Goal: Task Accomplishment & Management: Complete application form

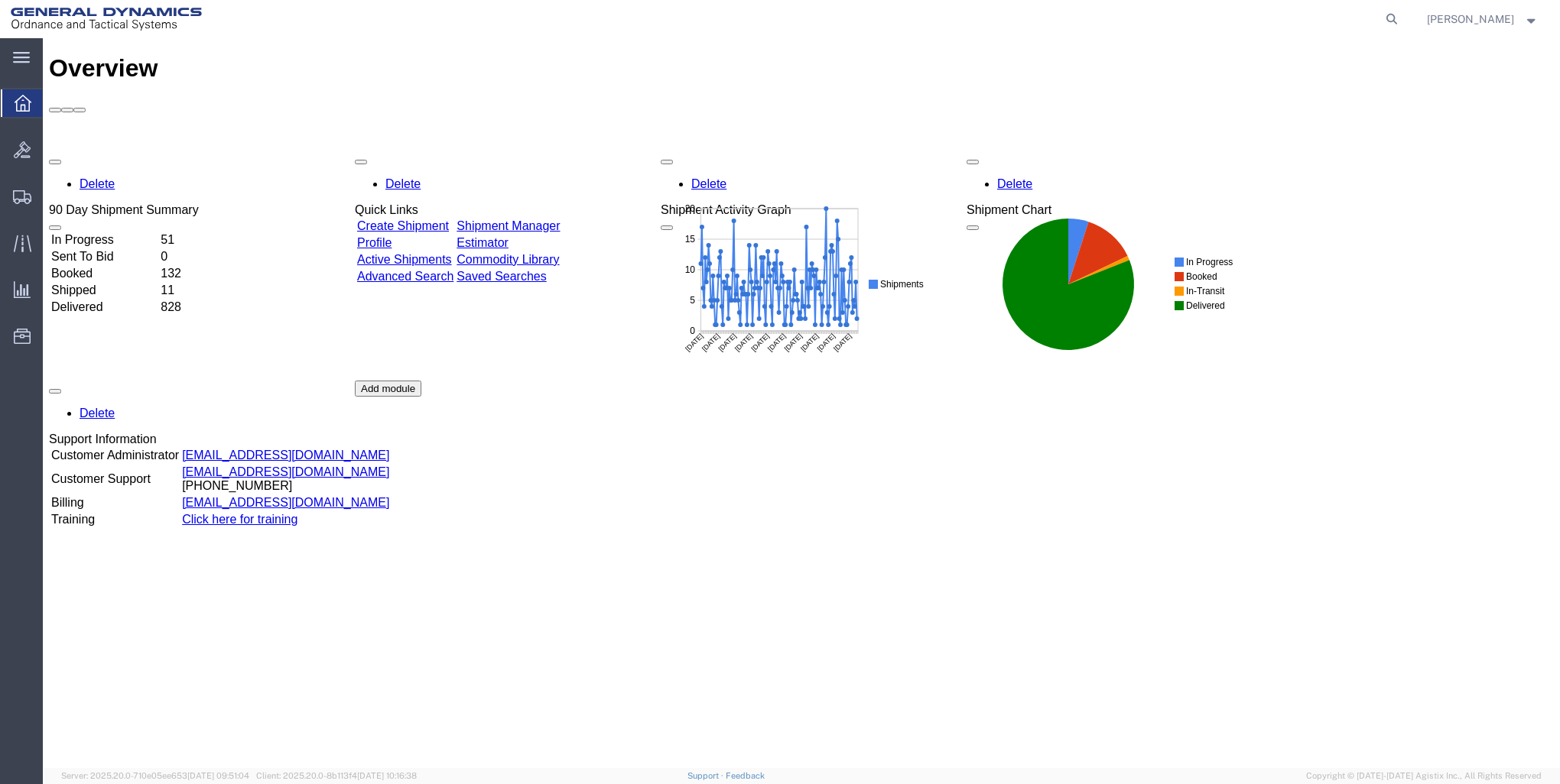
click at [403, 220] on link "Create Shipment" at bounding box center [403, 226] width 91 height 13
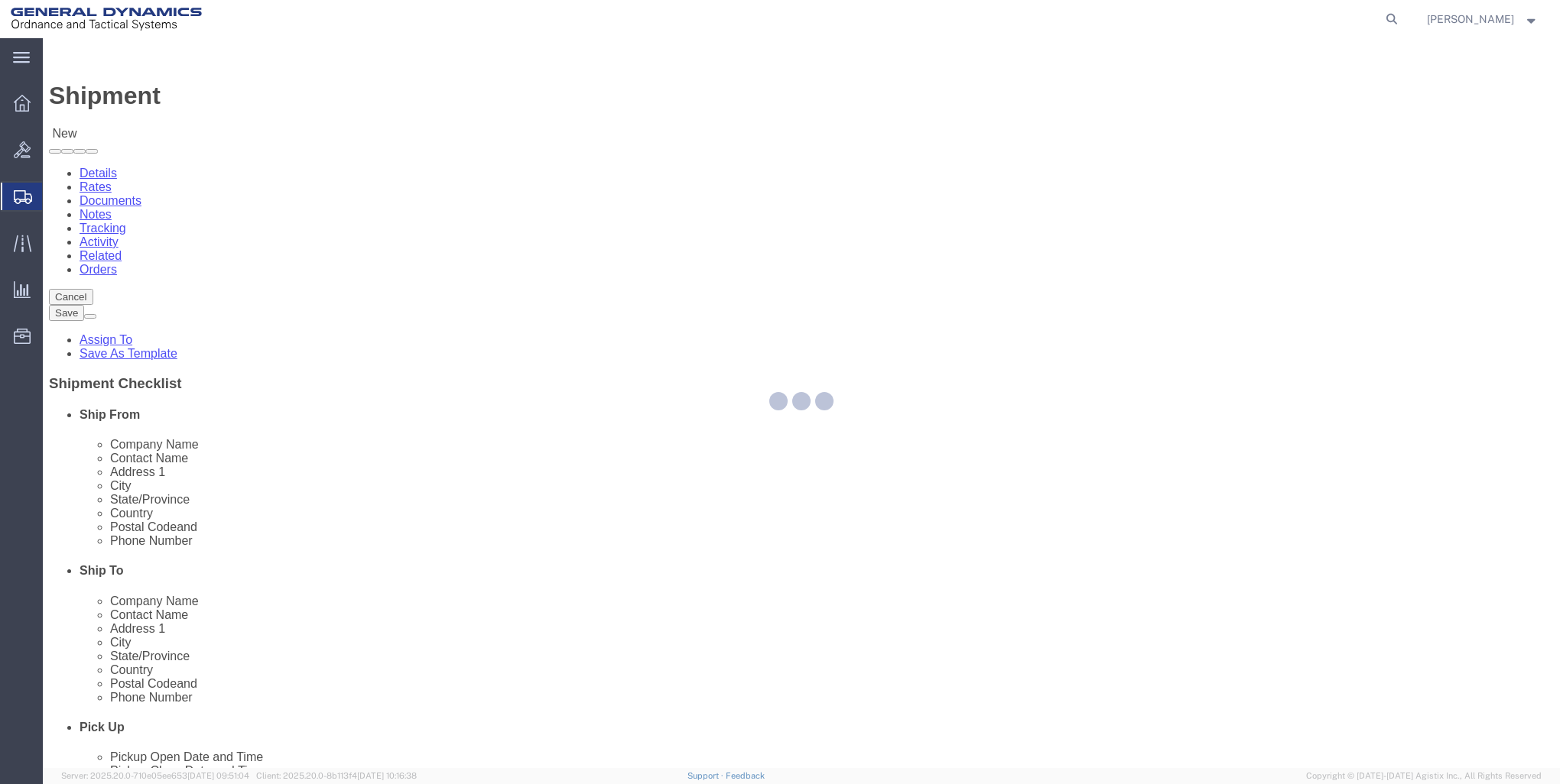
select select
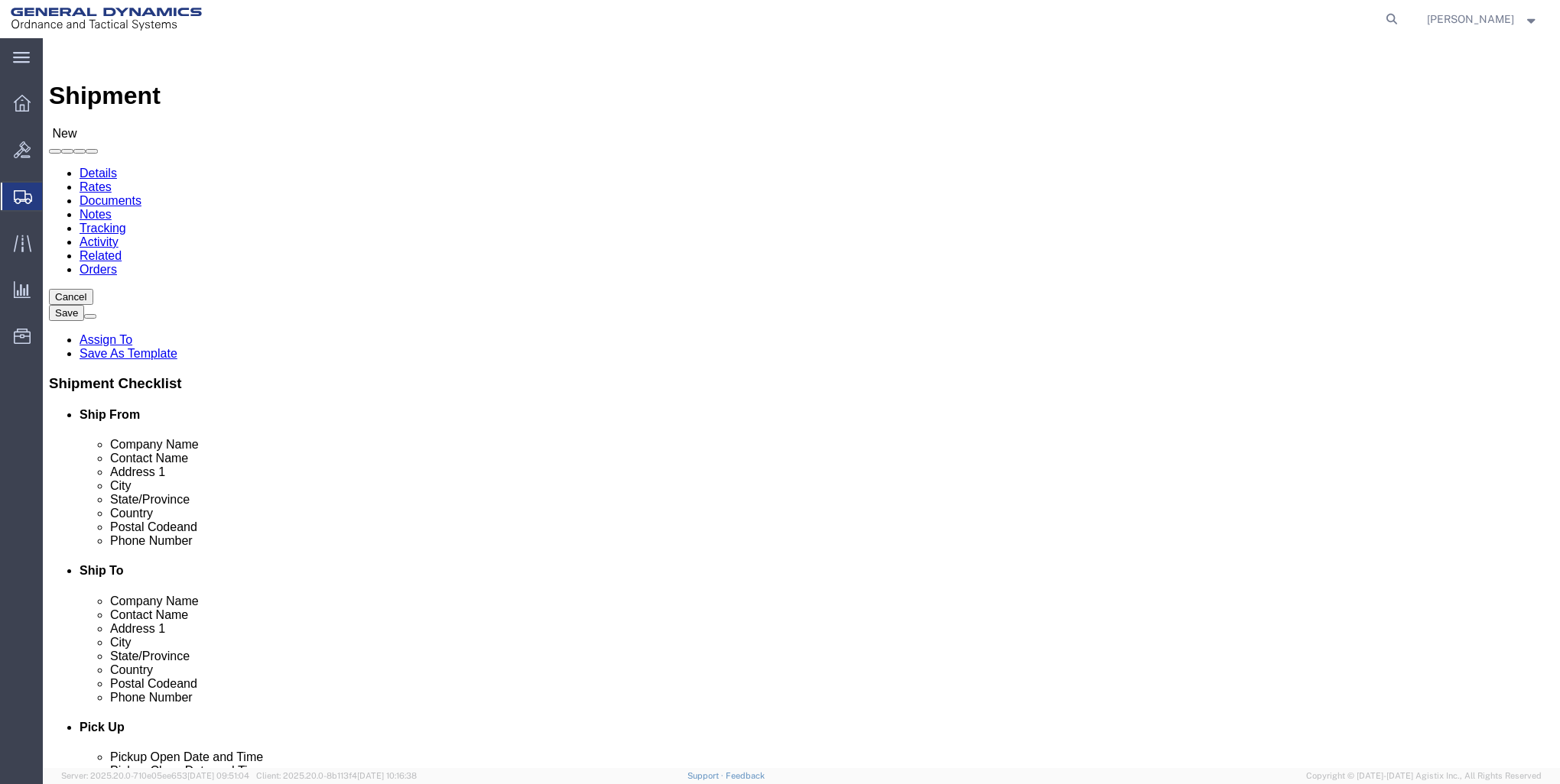
click input "text"
type input "GD-OTS RED LION"
click p "- GD-OTS Red Lion - (Sharon Dinterman) 200 East High Street, RED LION, PA, 1735…"
select select
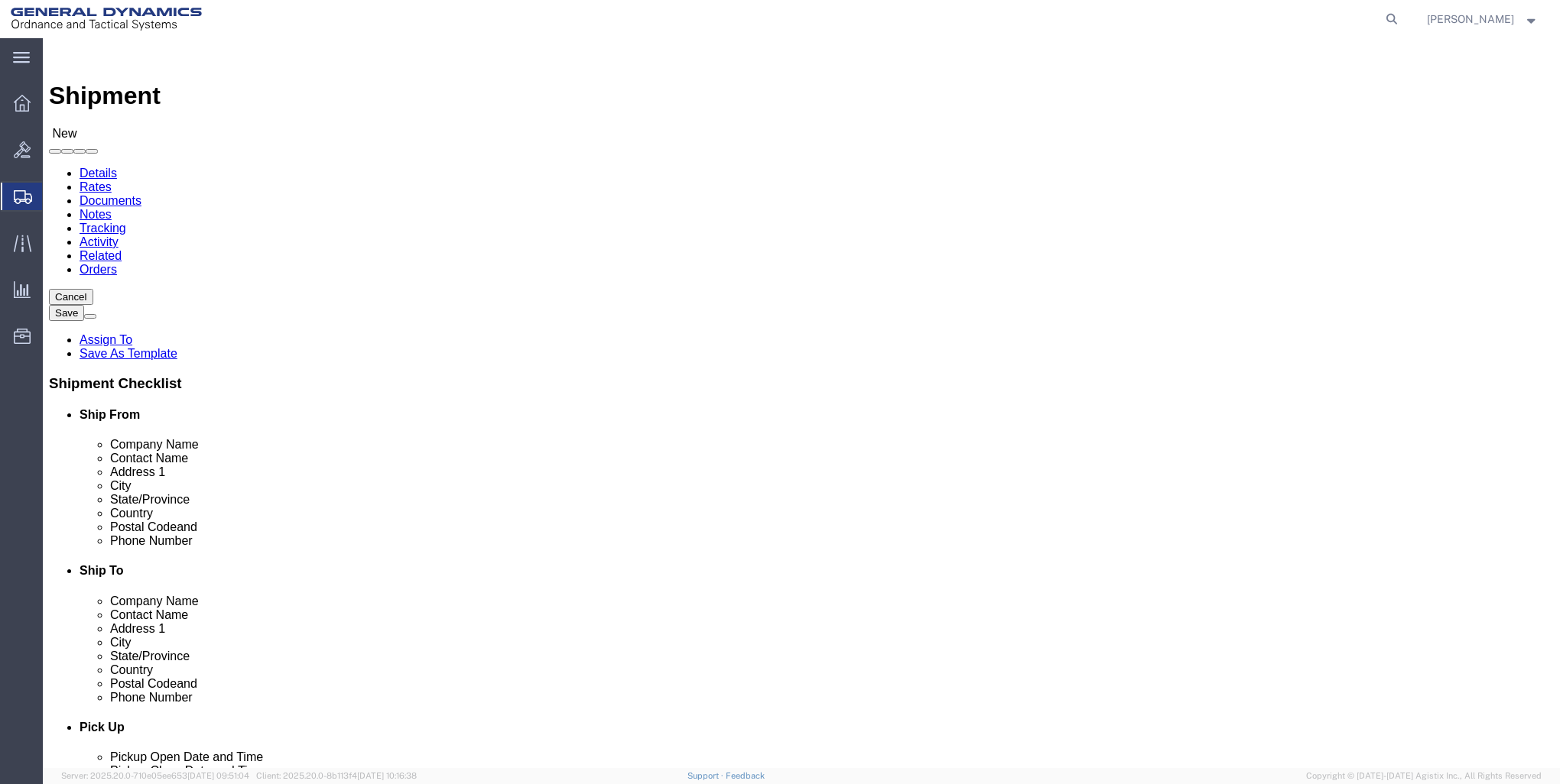
type input "GD-OTS Red Lion"
type input "Sharon Dinterman"
type input "200 East High Street"
type input "RED LION"
type input "17356"
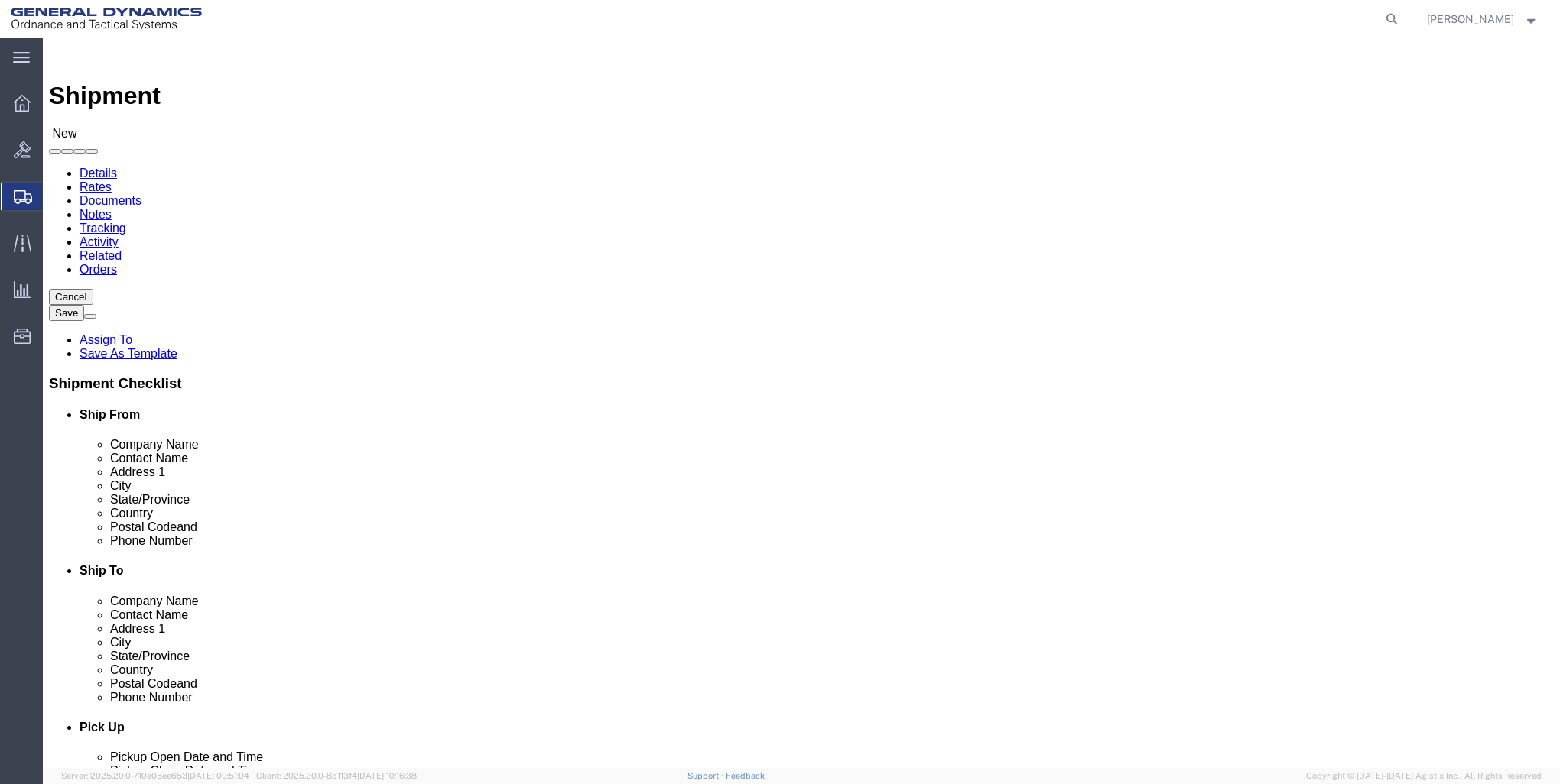
type input "717-246-8256"
type input "sharon.dinterman@gd-ots.com"
checkbox input "true"
select select "PA"
type input "GD-OTS Red Lion"
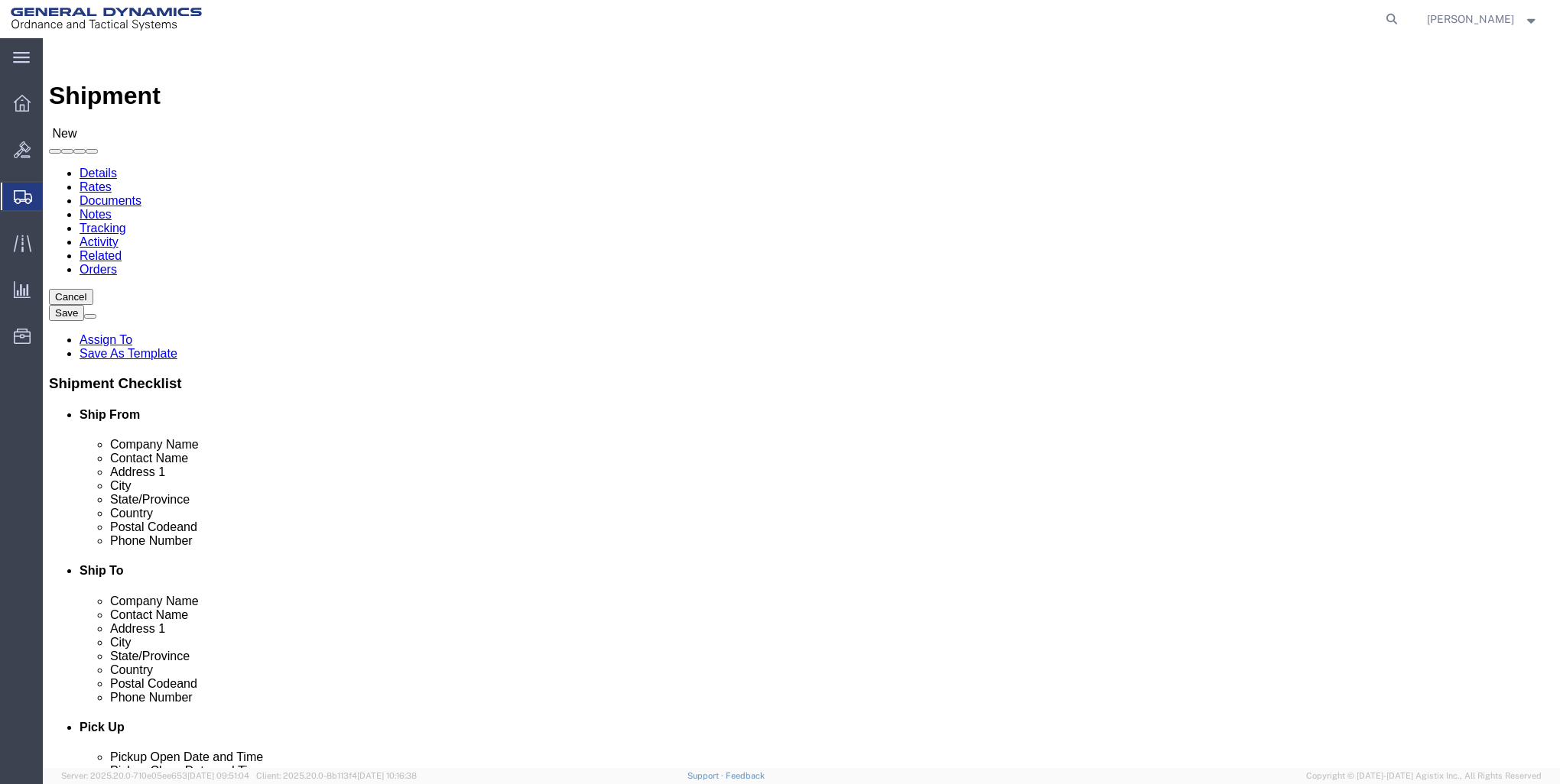
click input "text"
type input "GD-OTS MARION"
click p "- GD-OTS MARION - (JASON WALKER) 8000 OGDEN ROAD, MARION, IL, 62959, US"
select select
type input "JASON WALKER"
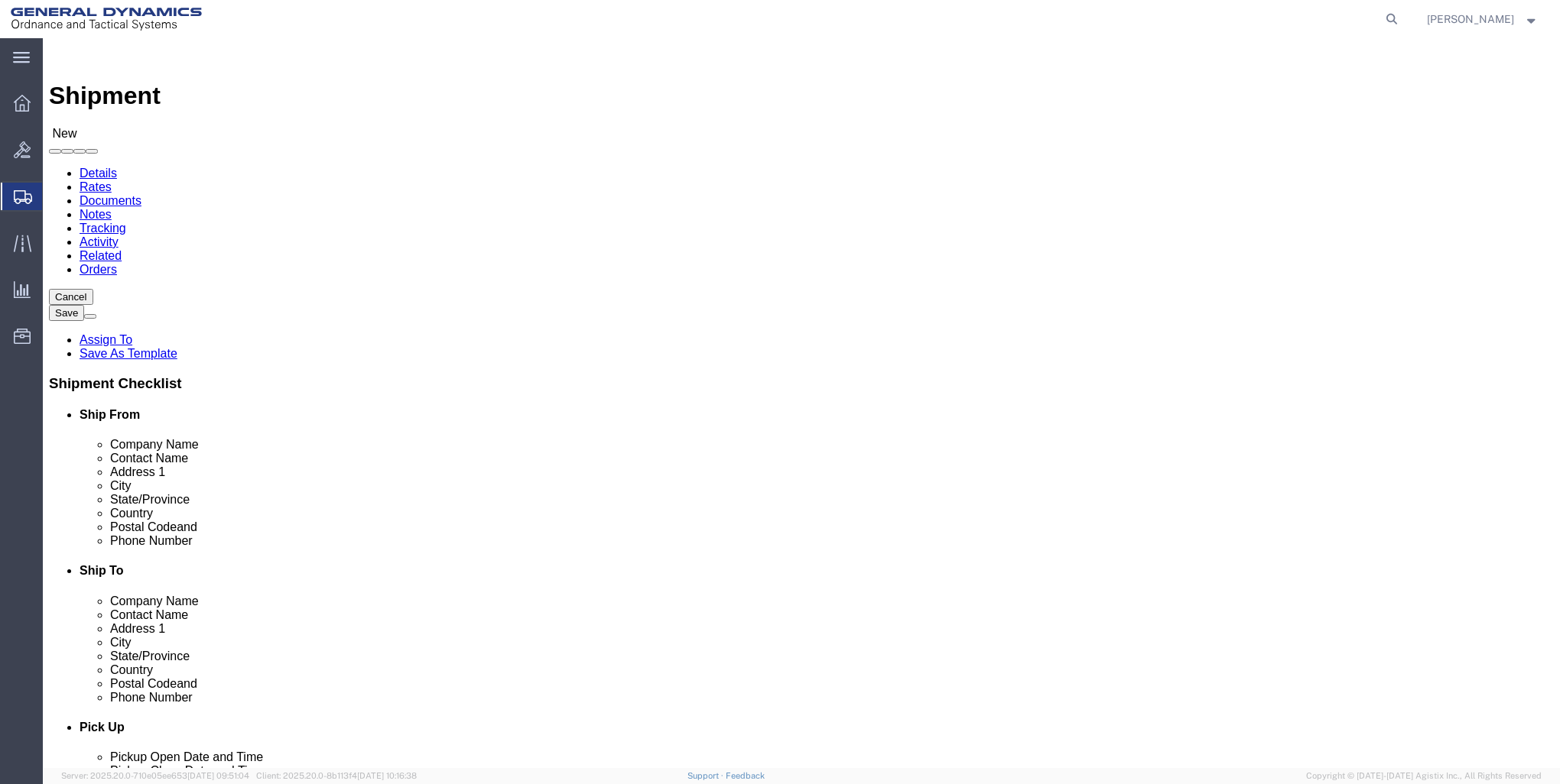
type input "8000 OGDEN ROAD"
type input "MARION"
type input "62959"
type input "618-294-1911"
select select "IL"
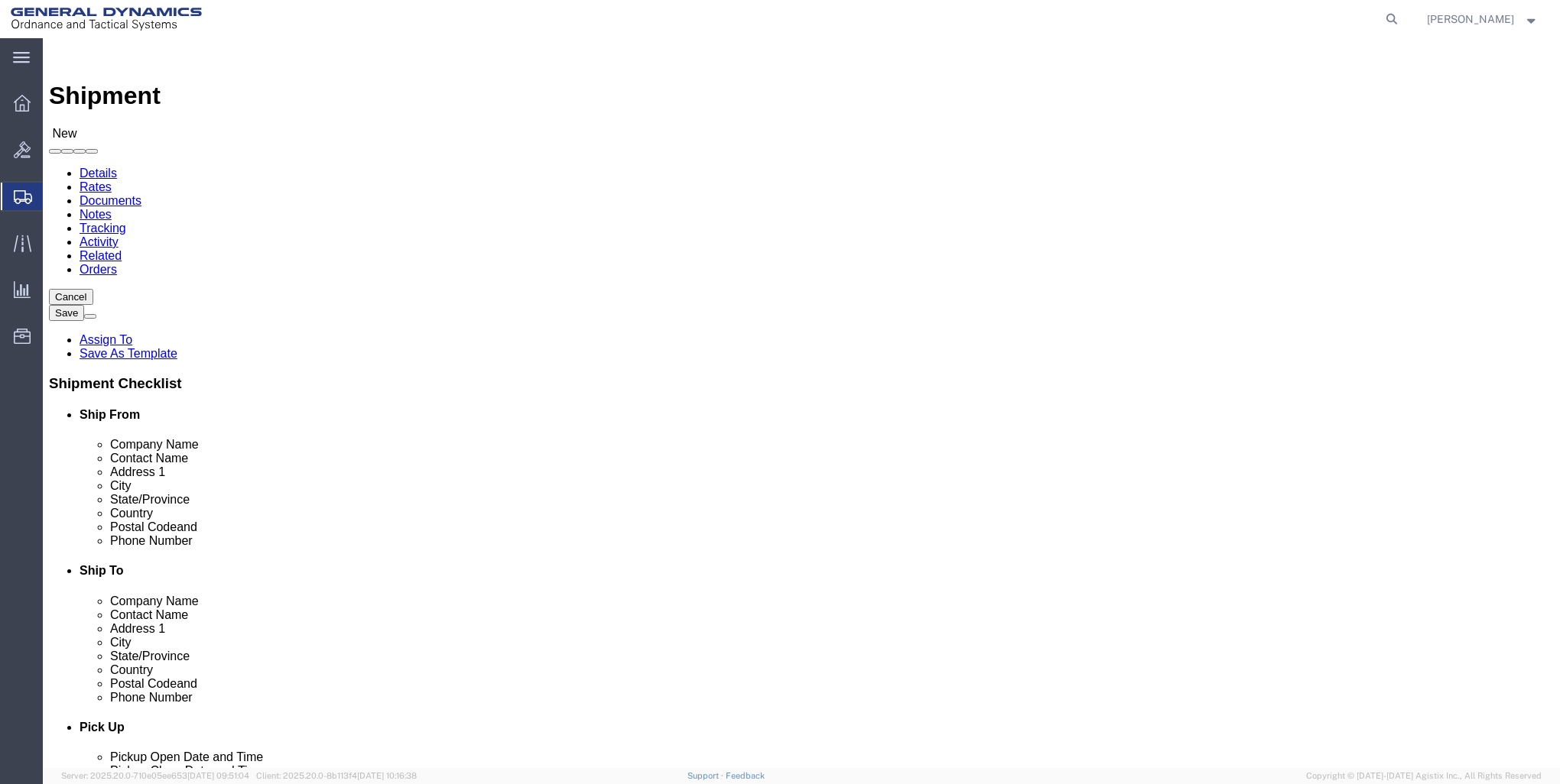
type input "GD-OTS MARION"
click input "JASON WALKER"
type input "J"
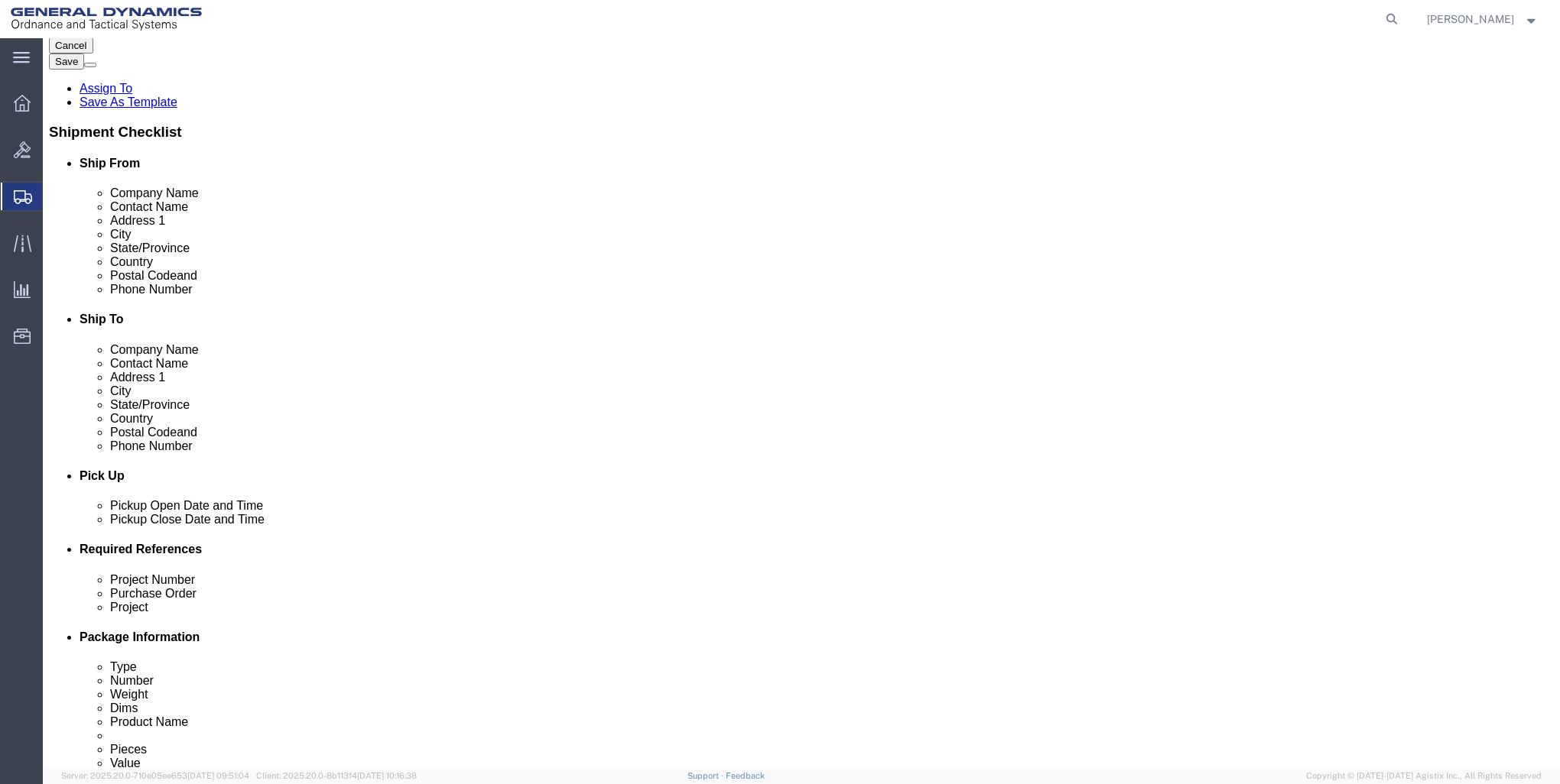
scroll to position [76, 0]
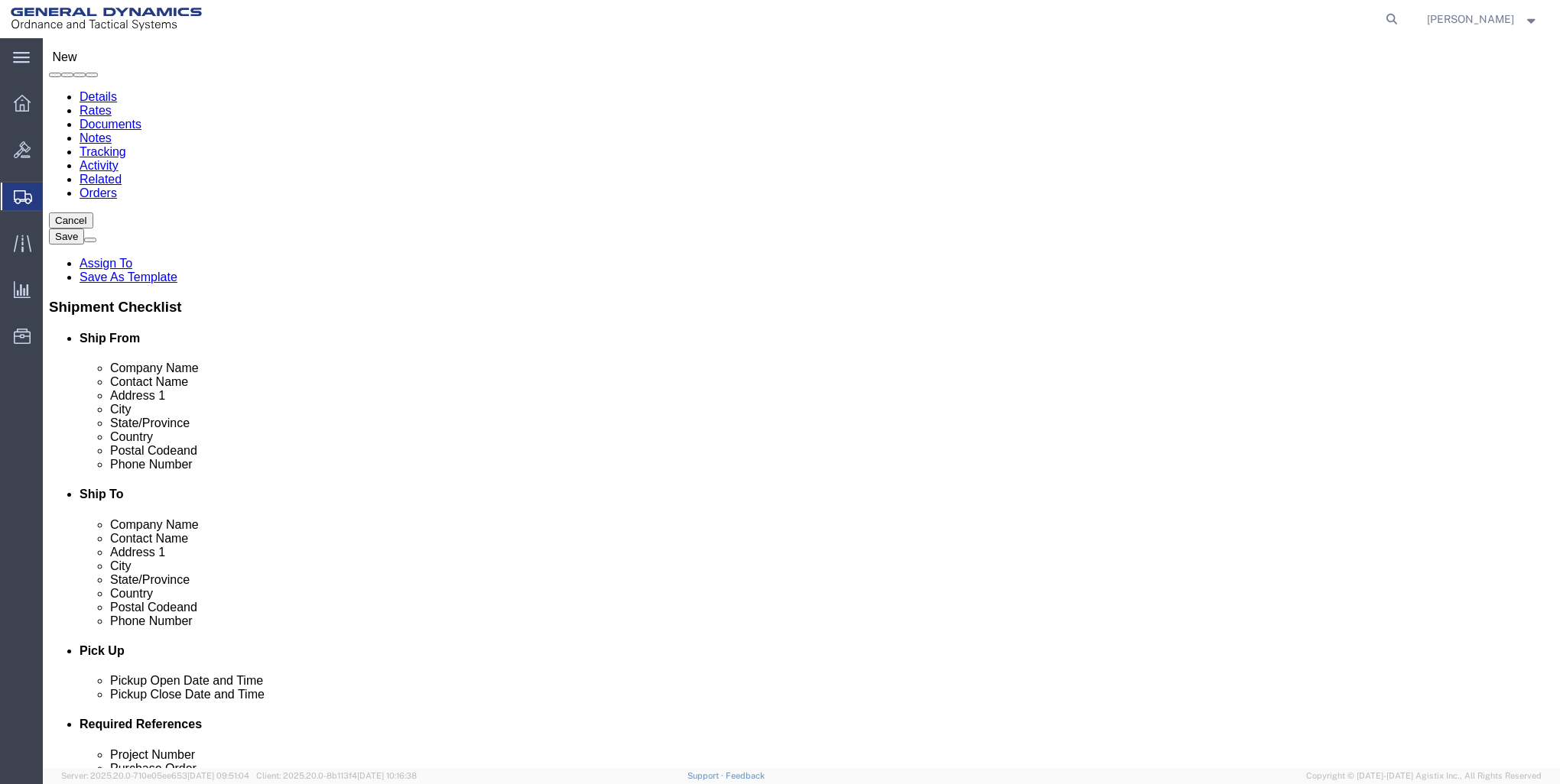
type input "RECEIVING"
click label "Country"
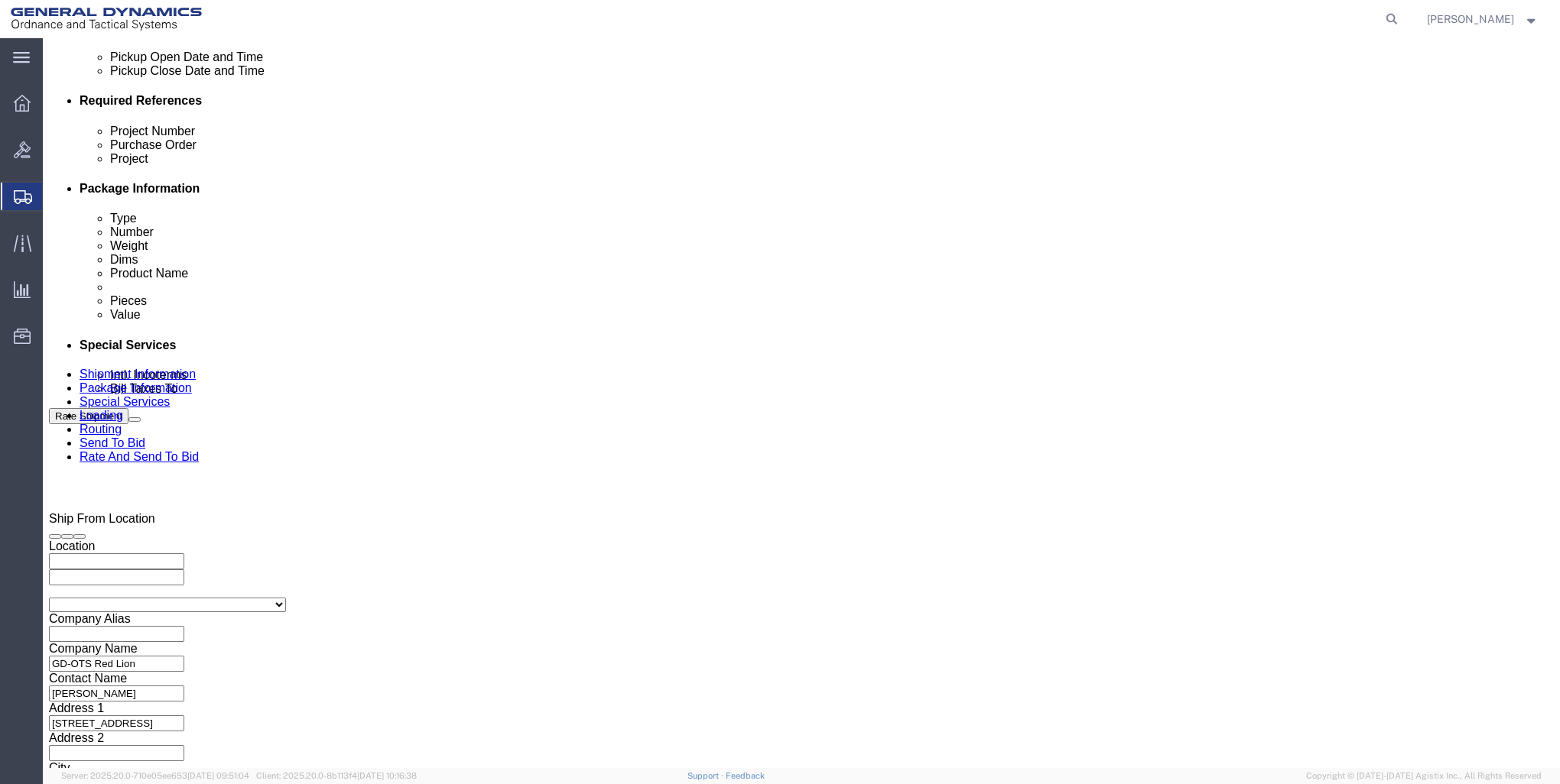
scroll to position [765, 0]
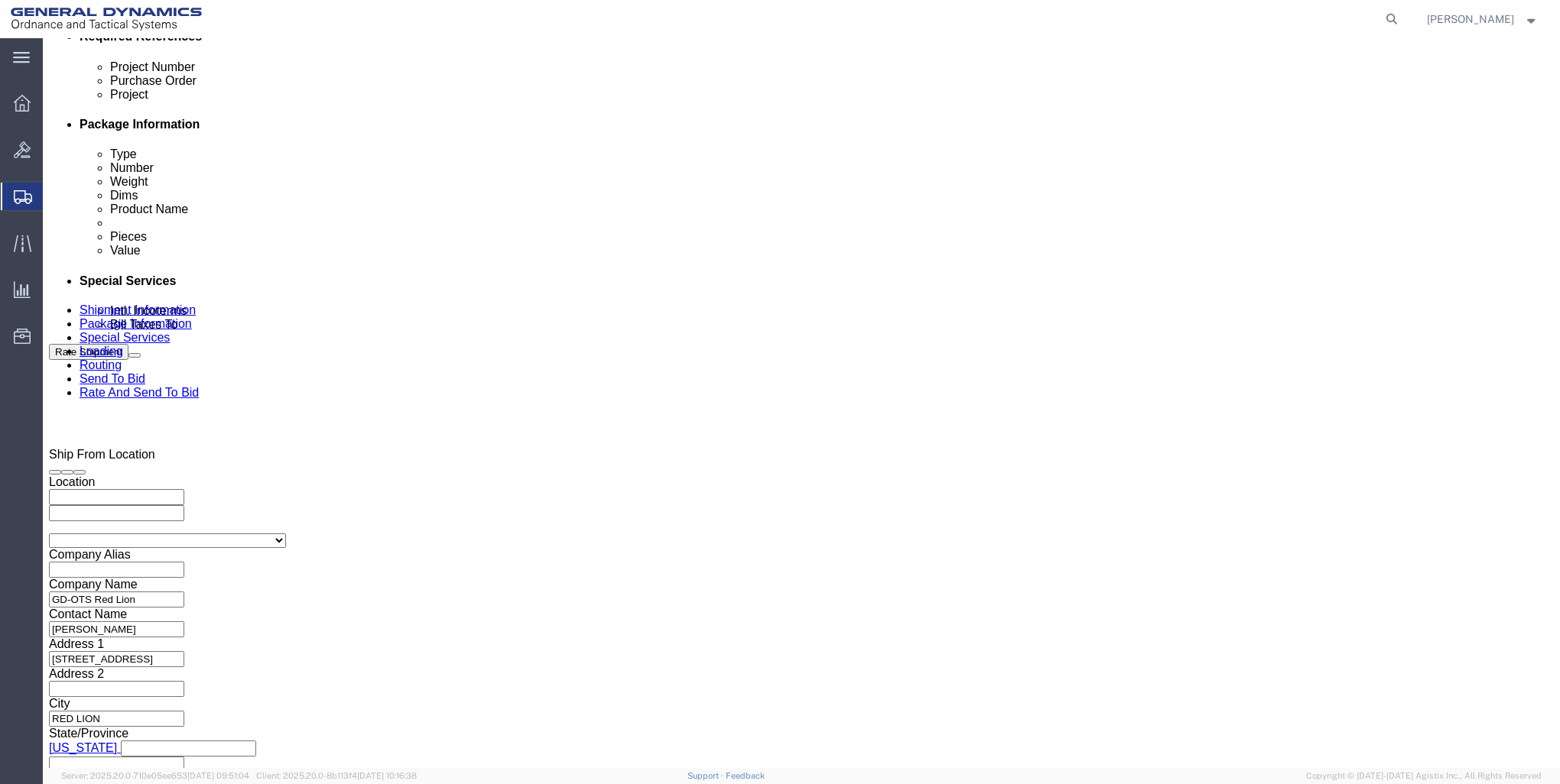
click div "Sep 30 2025 12:00 AM"
click button "Apply"
click div "Sep 30 2025 12:00 AM"
click button "Apply"
click input "text"
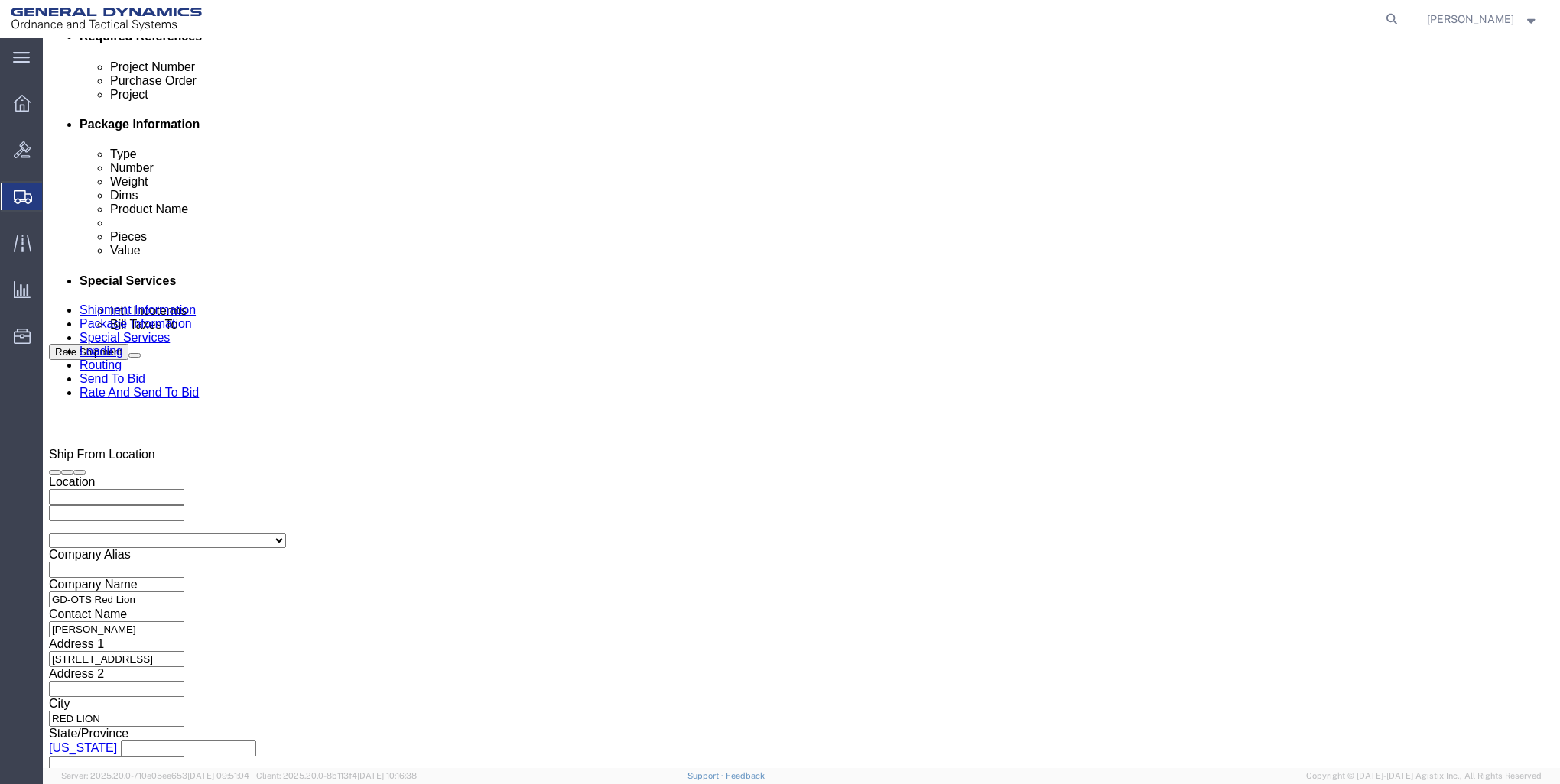
type input "30000257"
click input "text"
type input "101307A-8-2"
click input "text"
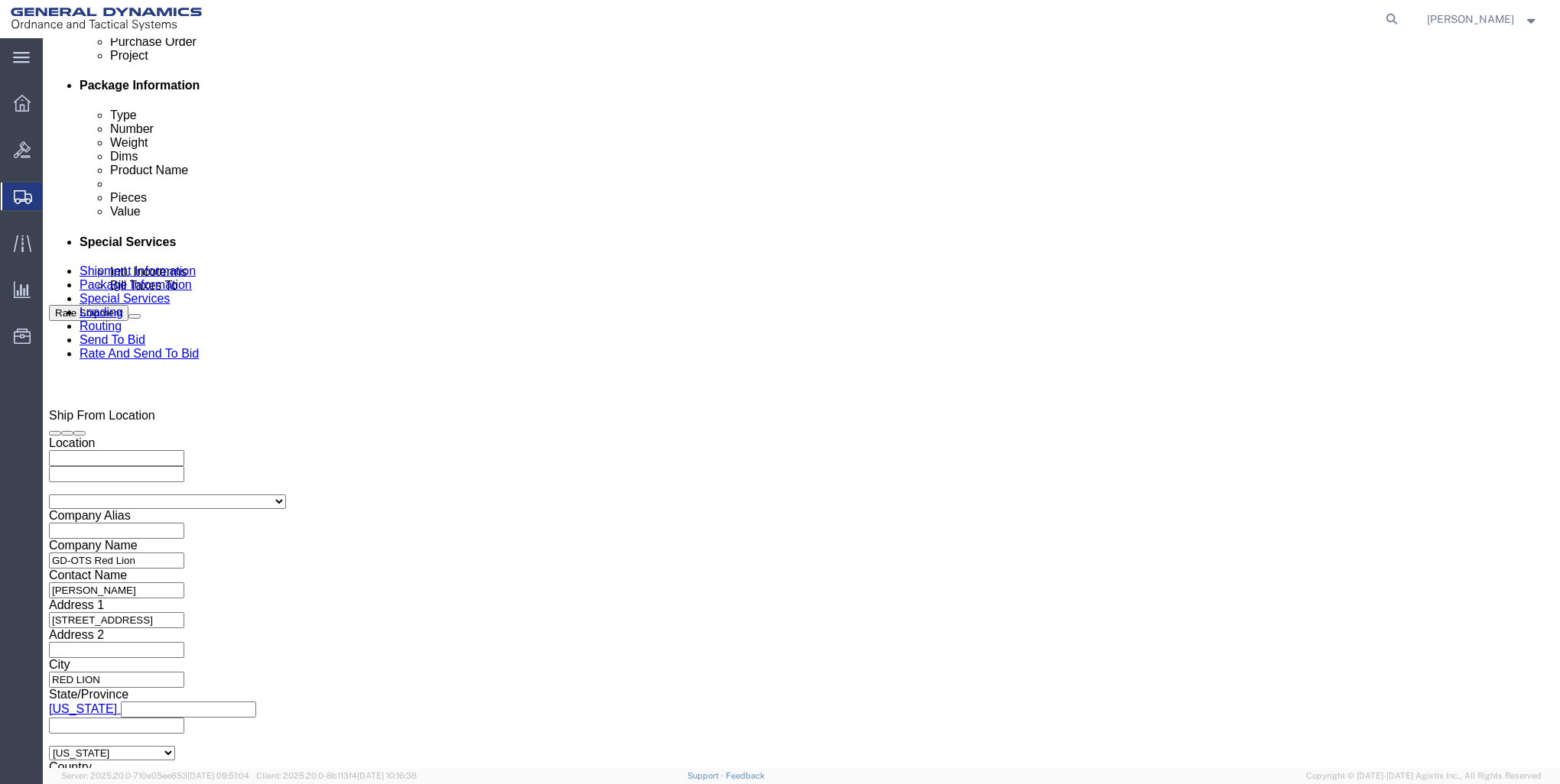
scroll to position [902, 0]
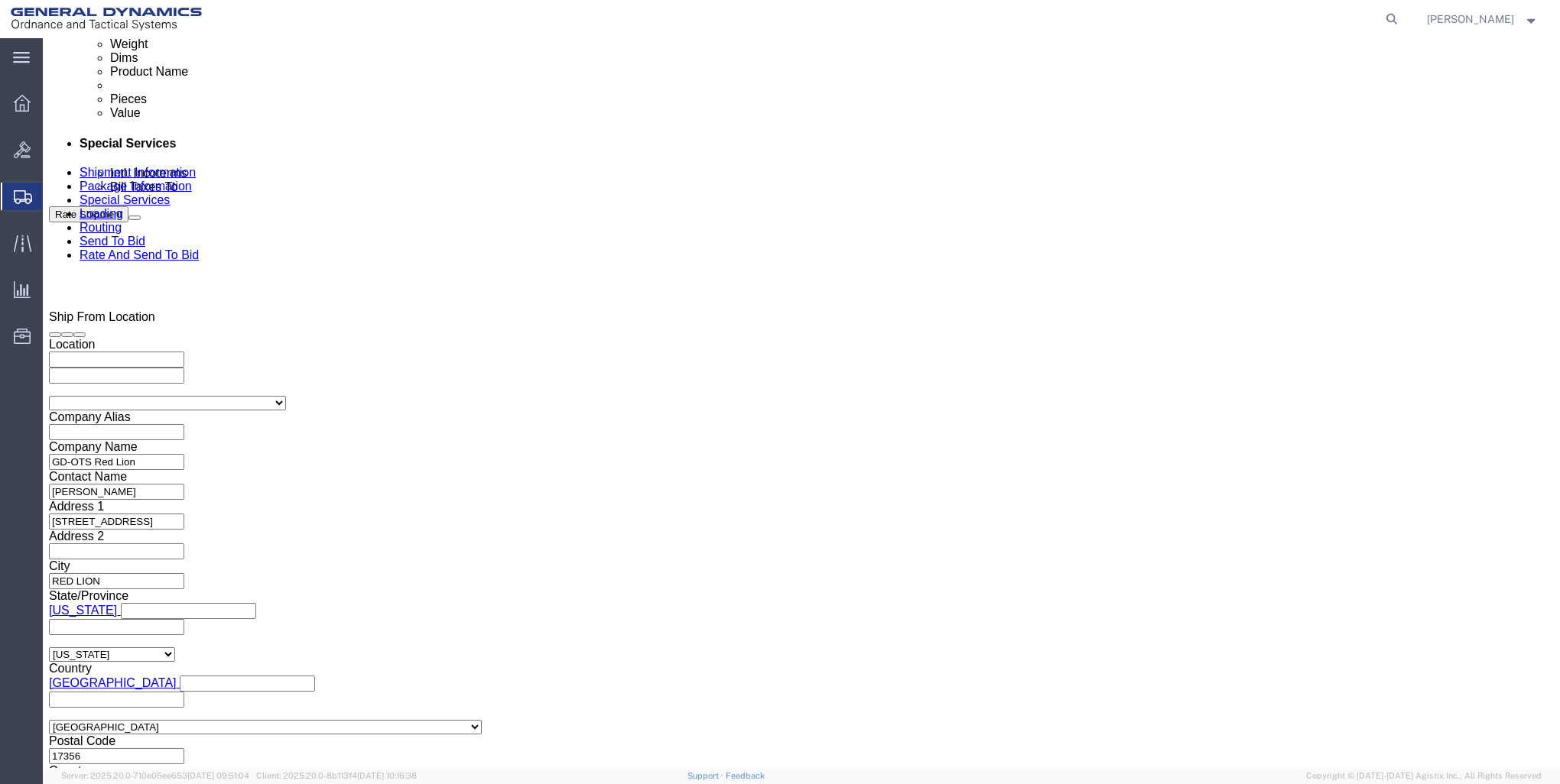
type input "9000-9001"
click button "Continue"
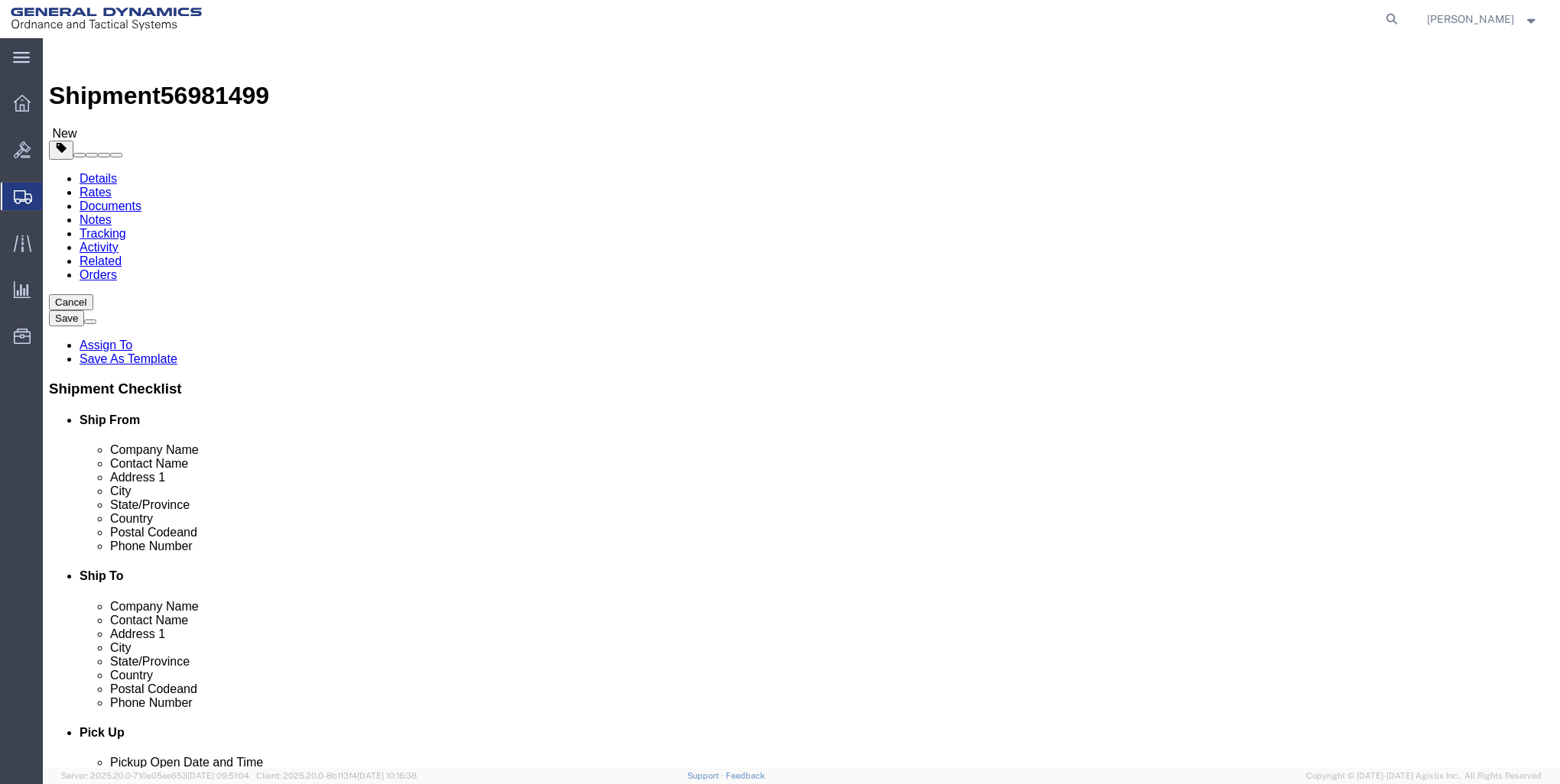
click select "Select Bale(s) Basket(s) Bolt(s) Bottle(s) Buckets Bulk Bundle(s) Can(s) Cardbo…"
select select "CRAT"
click select "Select Bale(s) Basket(s) Bolt(s) Bottle(s) Buckets Bulk Bundle(s) Can(s) Cardbo…"
click input "text"
type input "48"
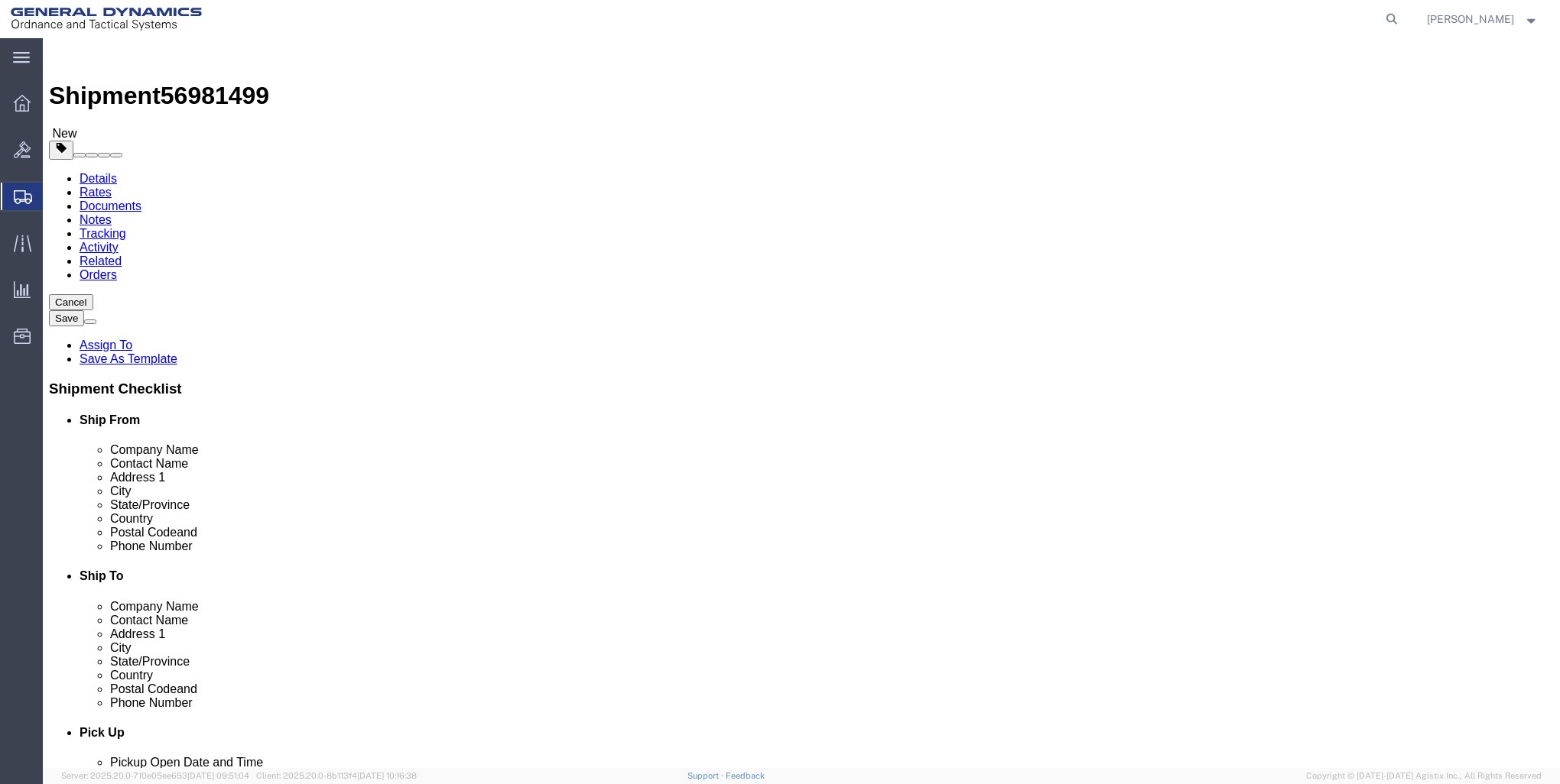
type input "8"
click input "0.00"
type input "0"
type input "1000"
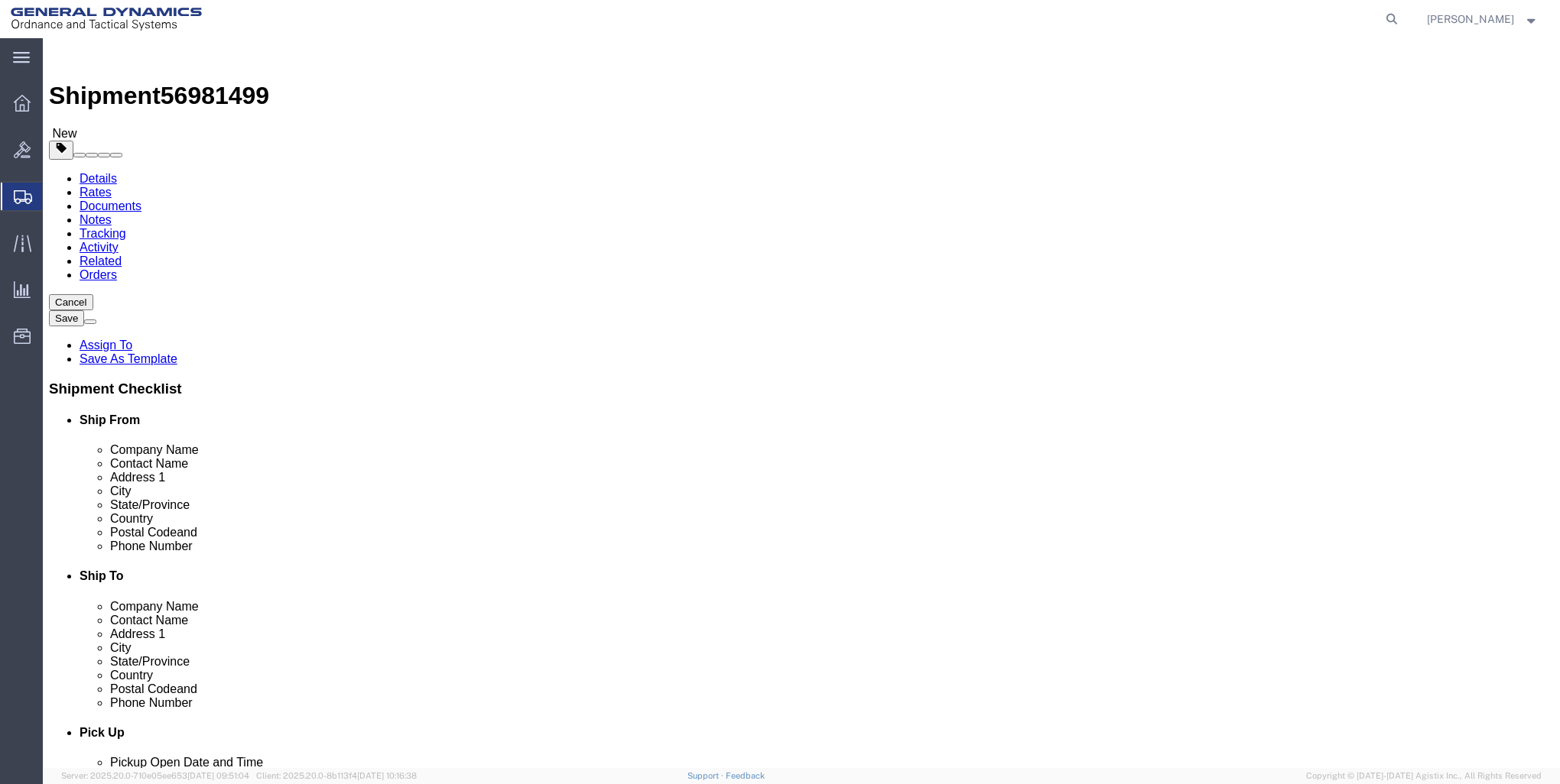
click link "Add Content"
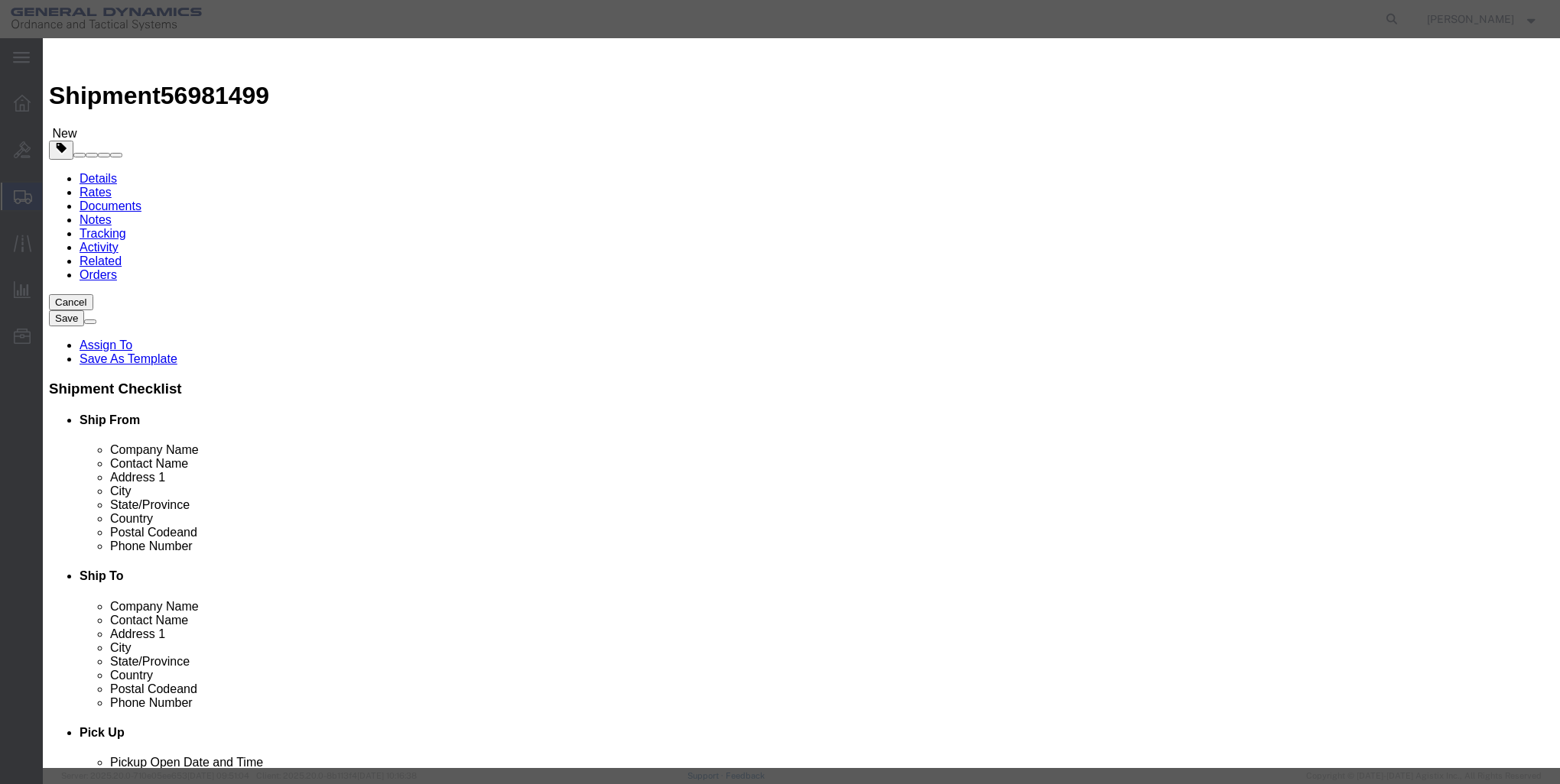
click input "text"
click input "SABOT ASSEMBLYXM 1203 (DU)"
type input "SABOT ASSEMBLY XM 1203 (DU)"
click input "0"
type input "360"
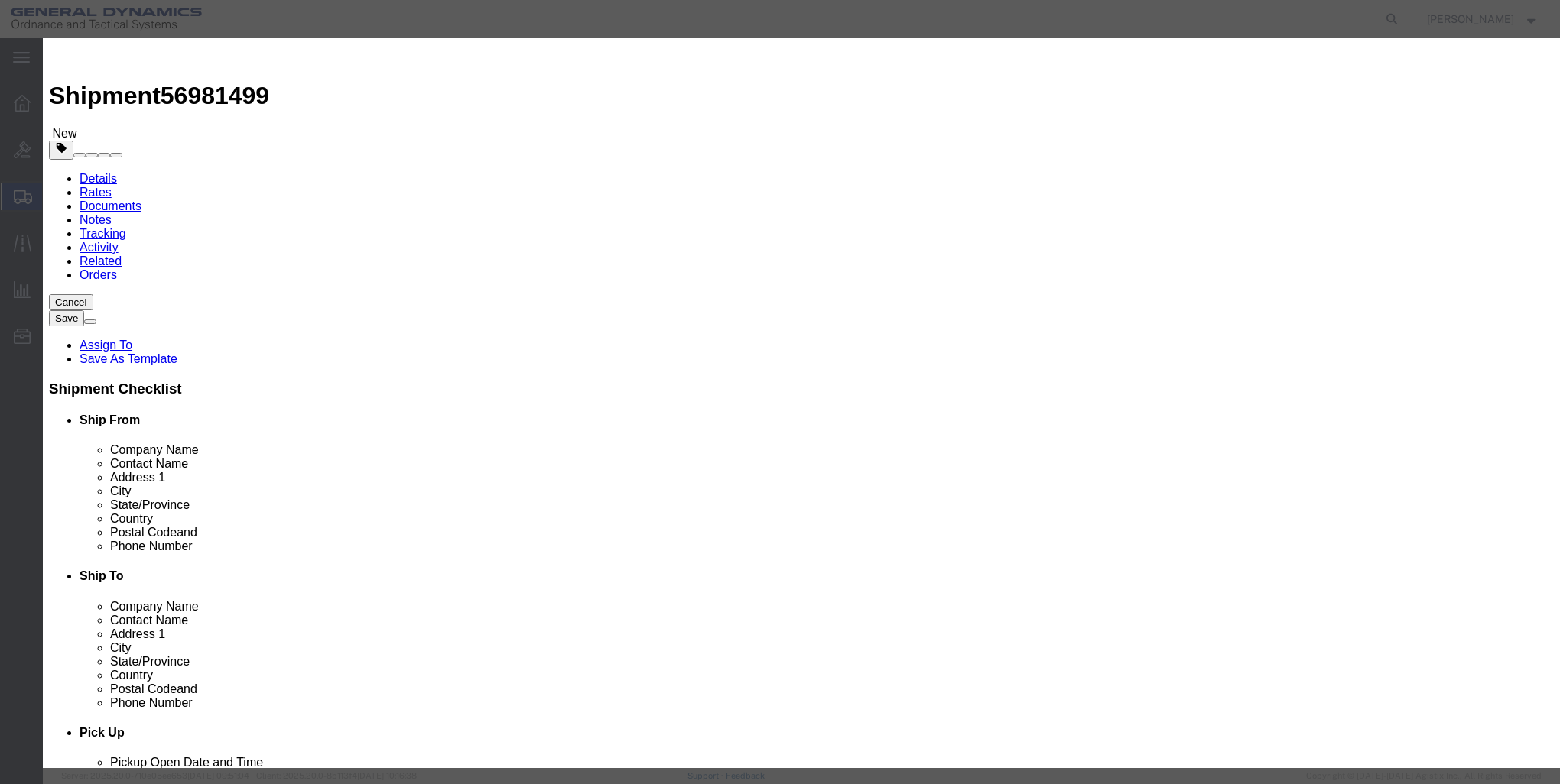
click label "SKU"
click input "text"
type input "1"
click select "Select 50 55 60 65 70 85 92.5 100 125 175 250 300 400"
select select "85"
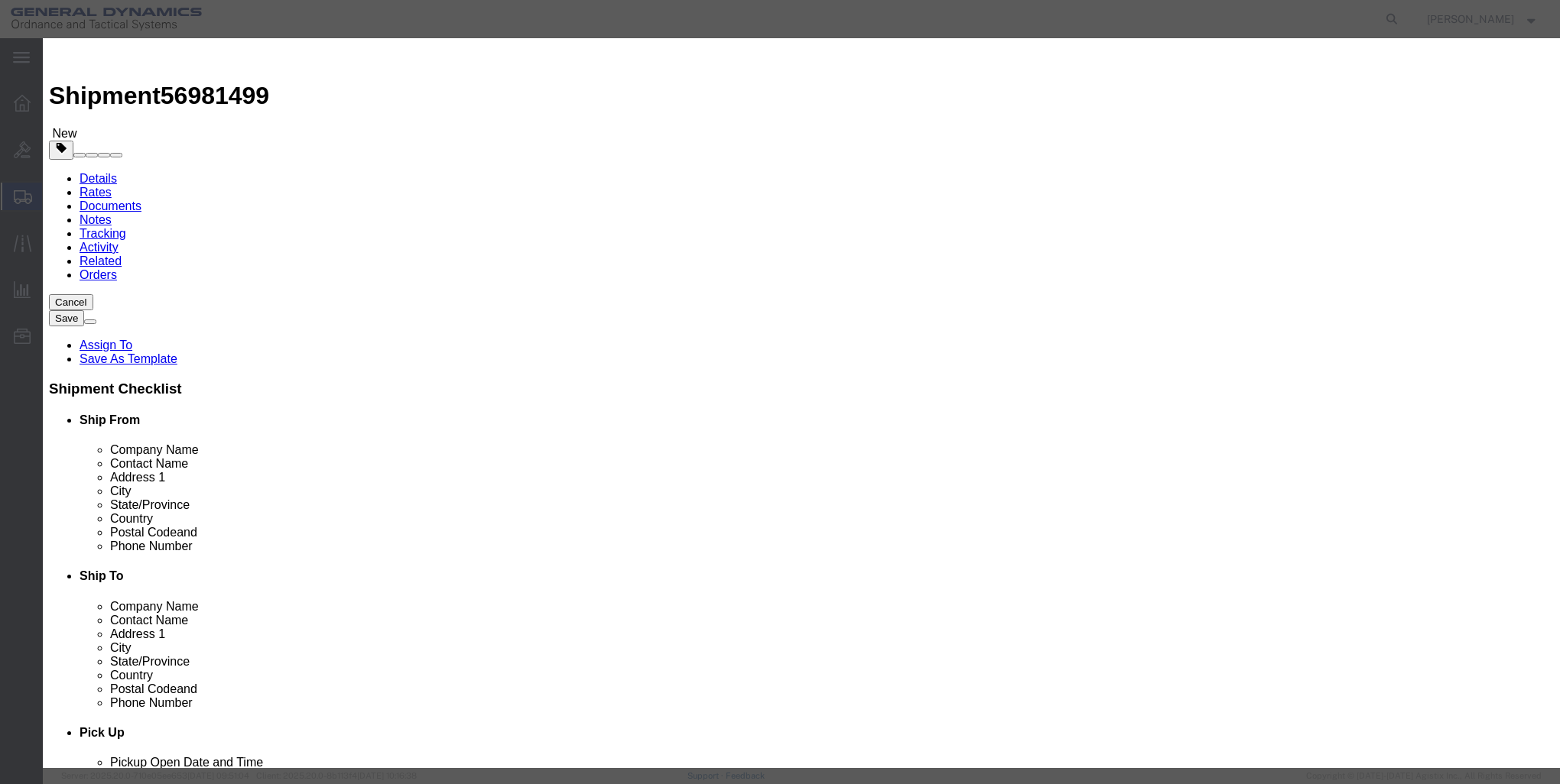
click select "Select 50 55 60 65 70 85 92.5 100 125 175 250 300 400"
click button "Save & Close"
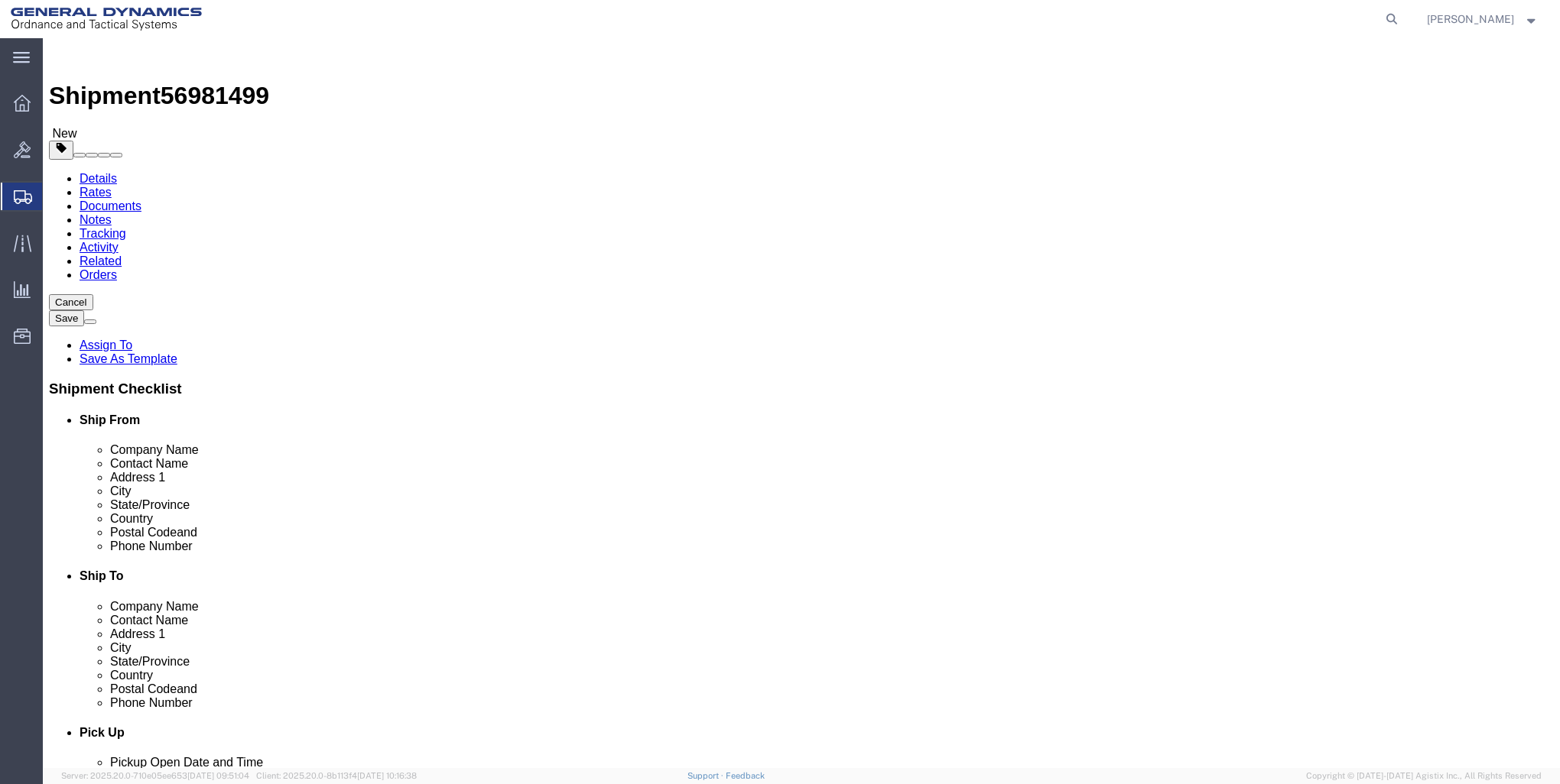
click button "Rate Shipment"
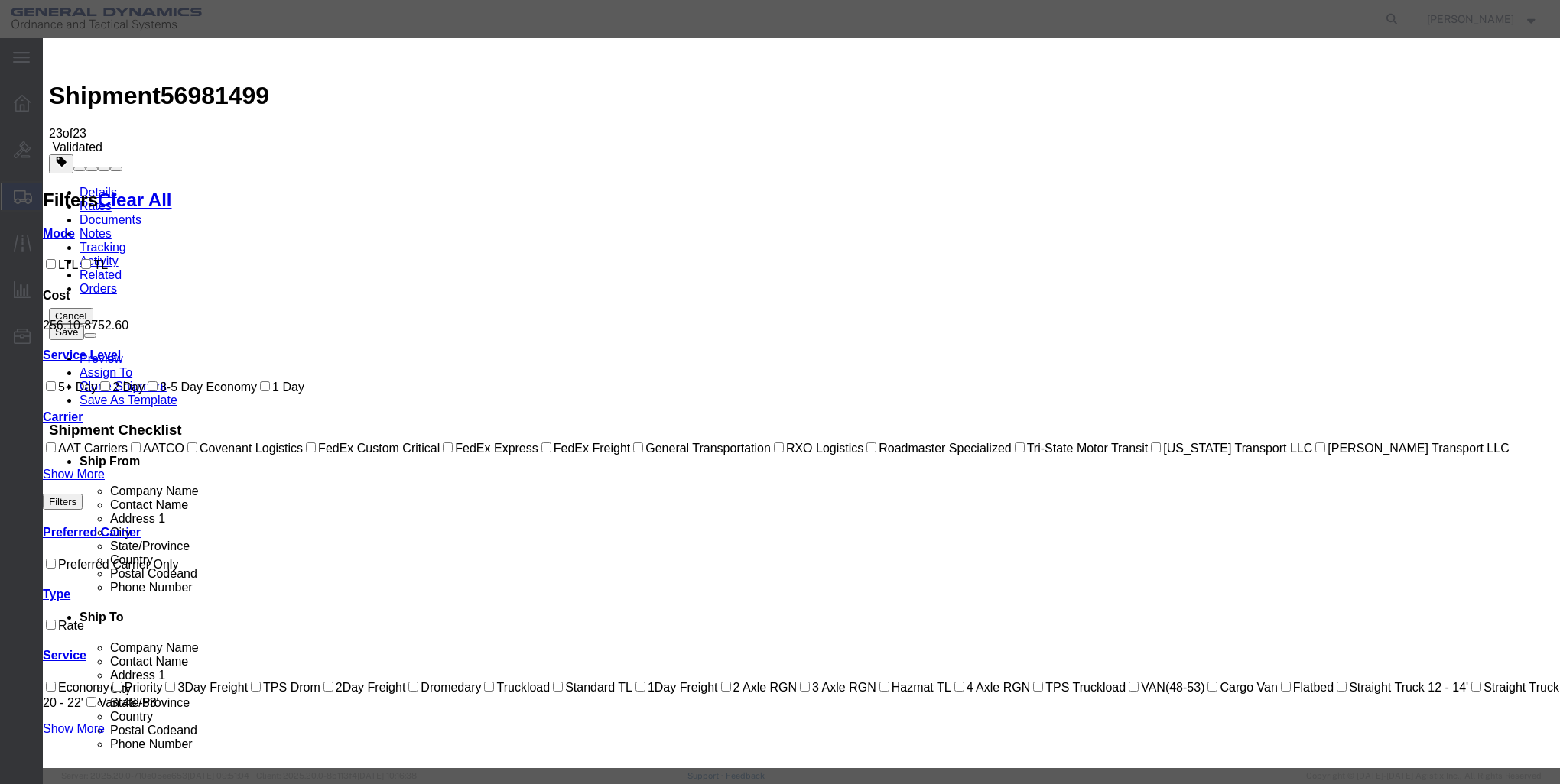
select select "147"
select select "1202"
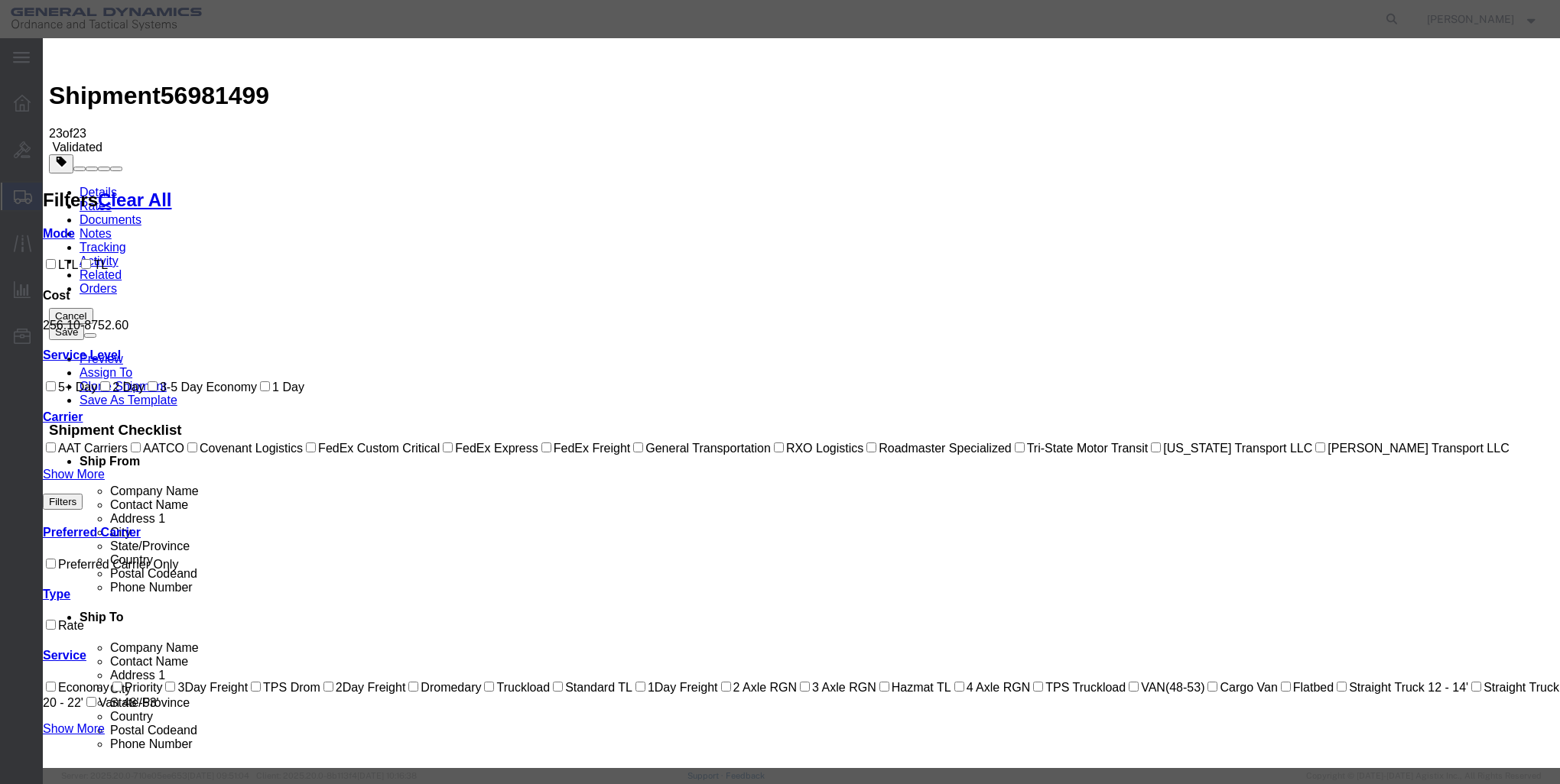
type input "5519.08"
type input "5,519.08"
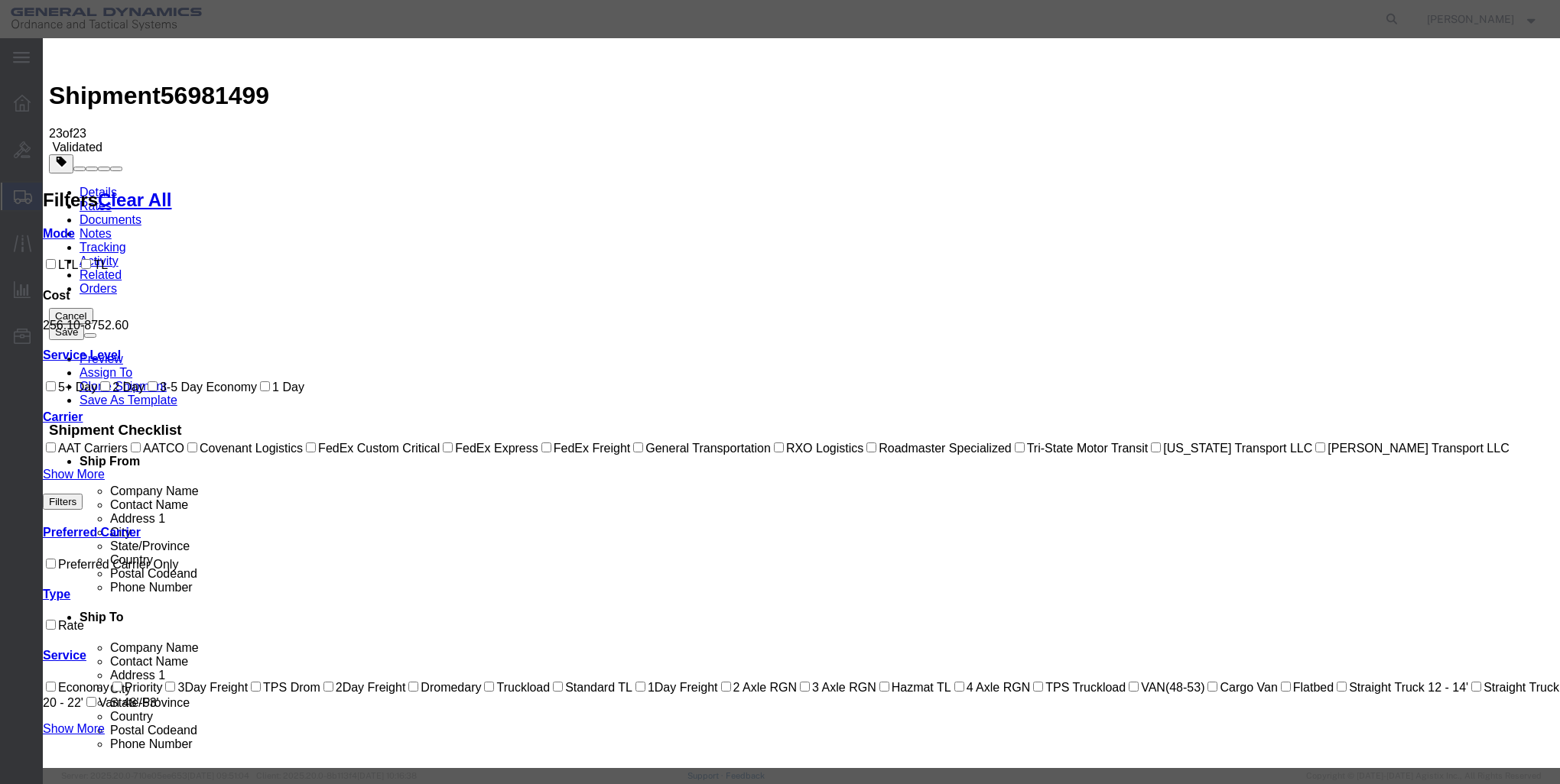
type input "29127"
type input "SHARON DINTERMAN"
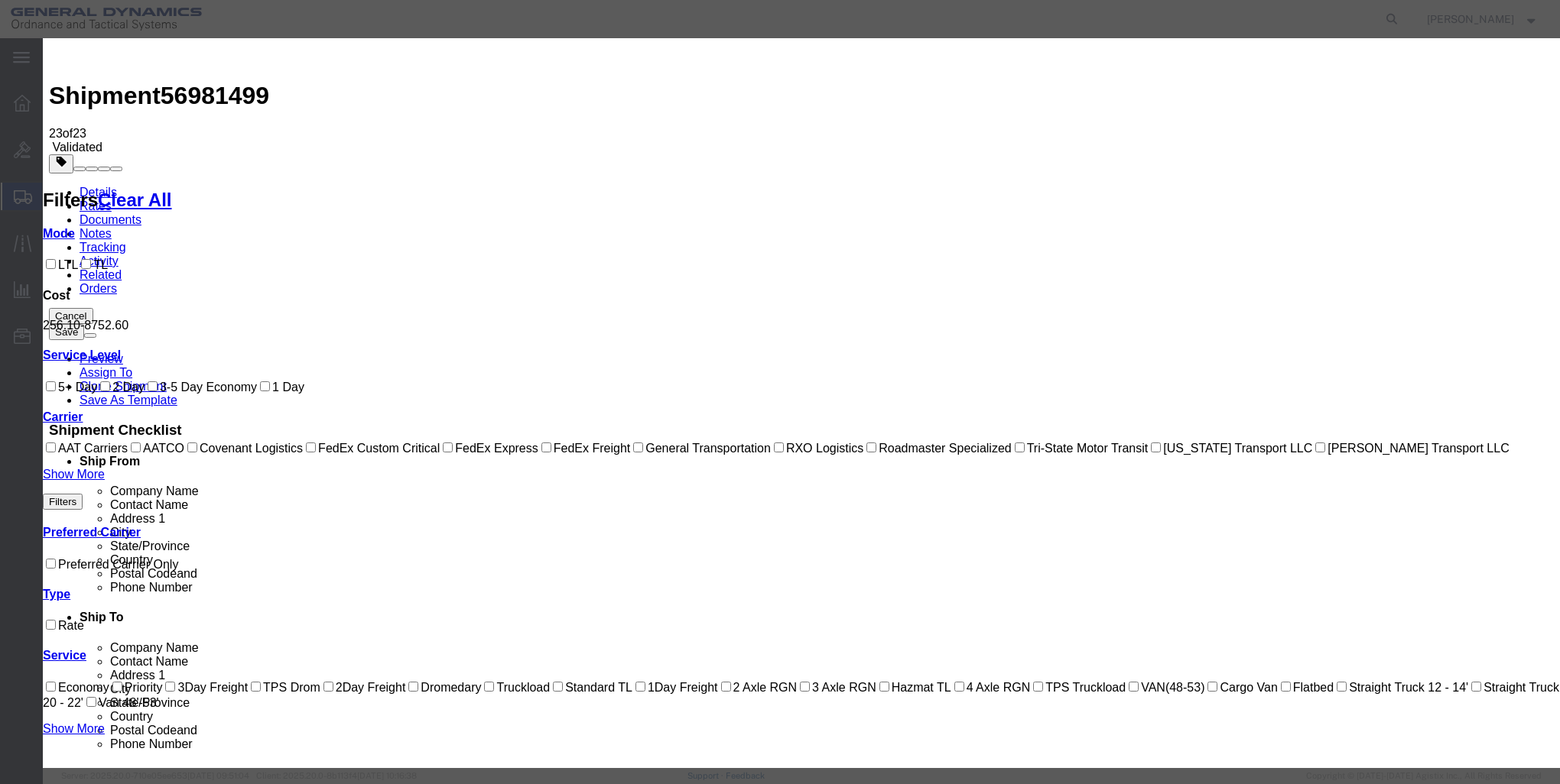
type input "7172448256"
type input "5124.86"
type input "5,124.86"
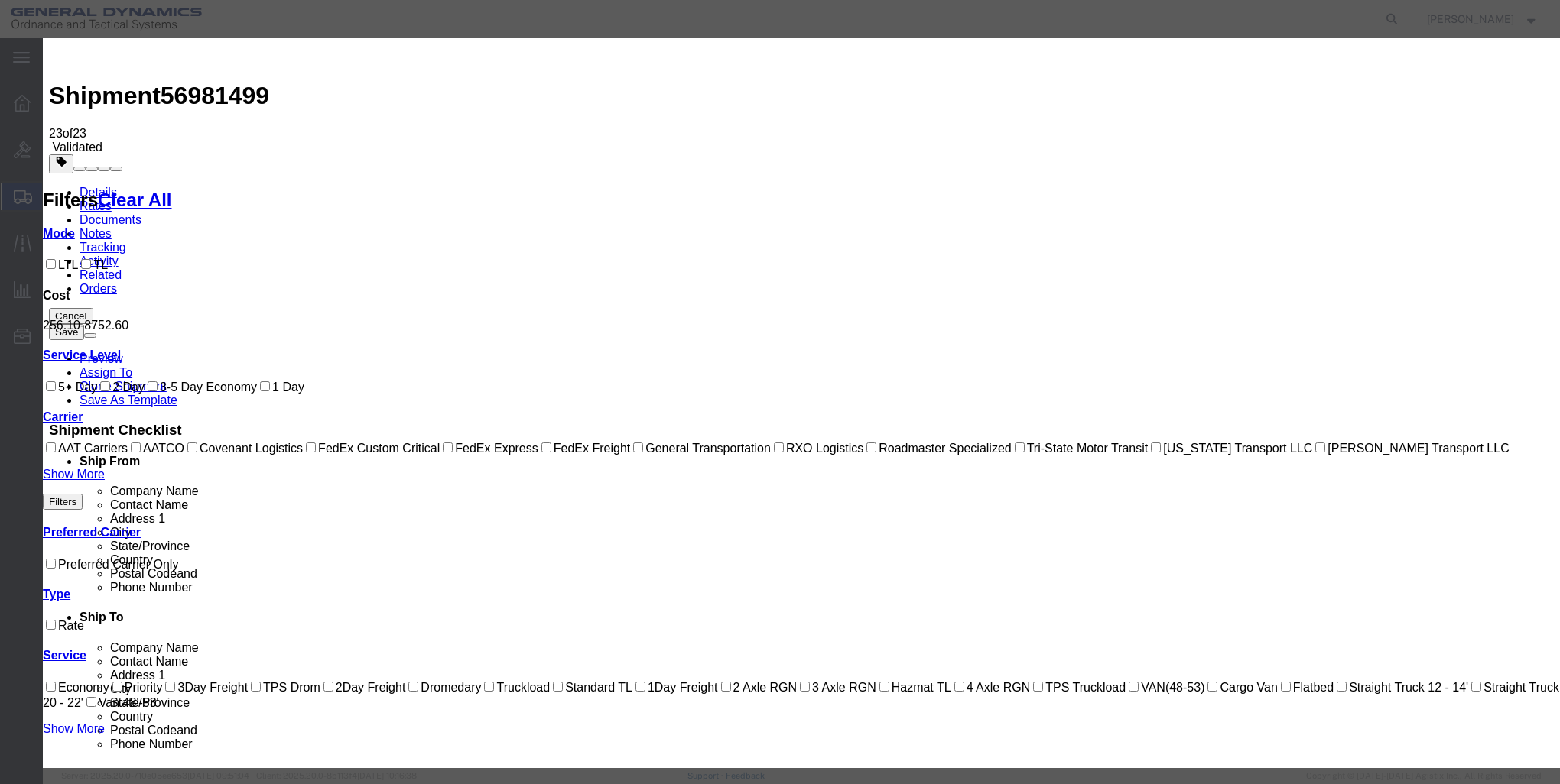
type input "394.22"
type input "5,519.08"
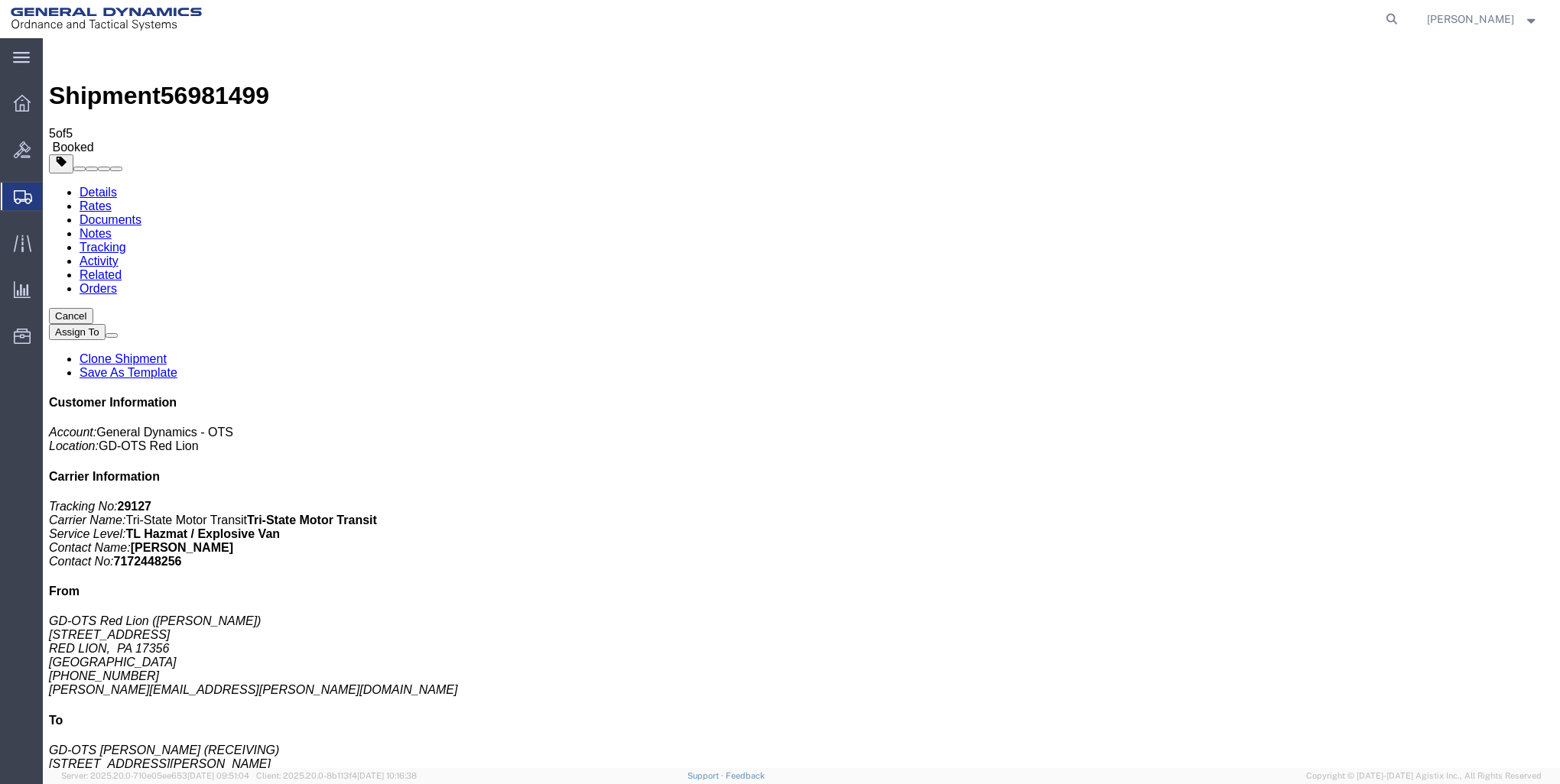
checkbox input "false"
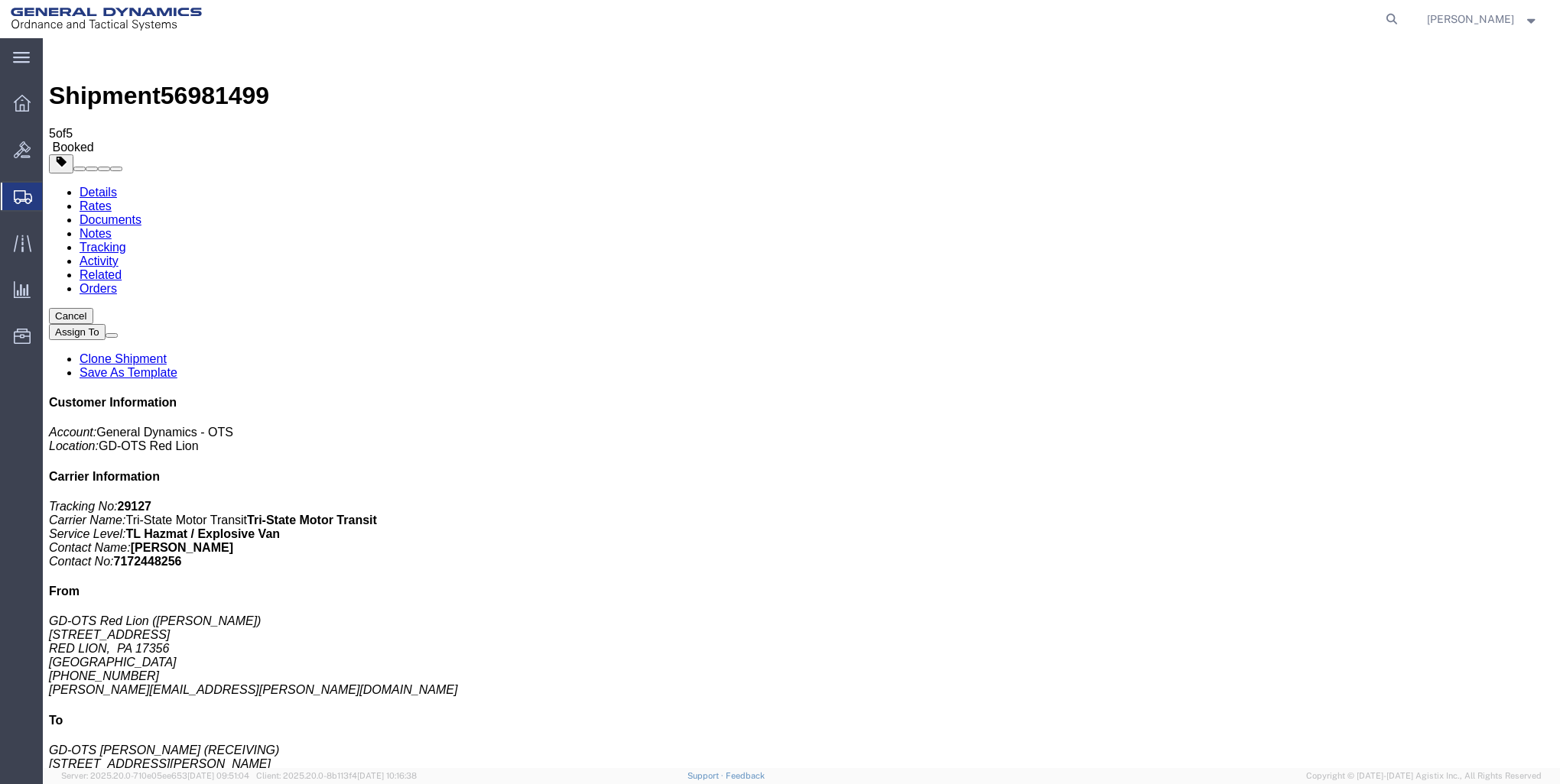
checkbox input "true"
